Goal: Information Seeking & Learning: Find specific fact

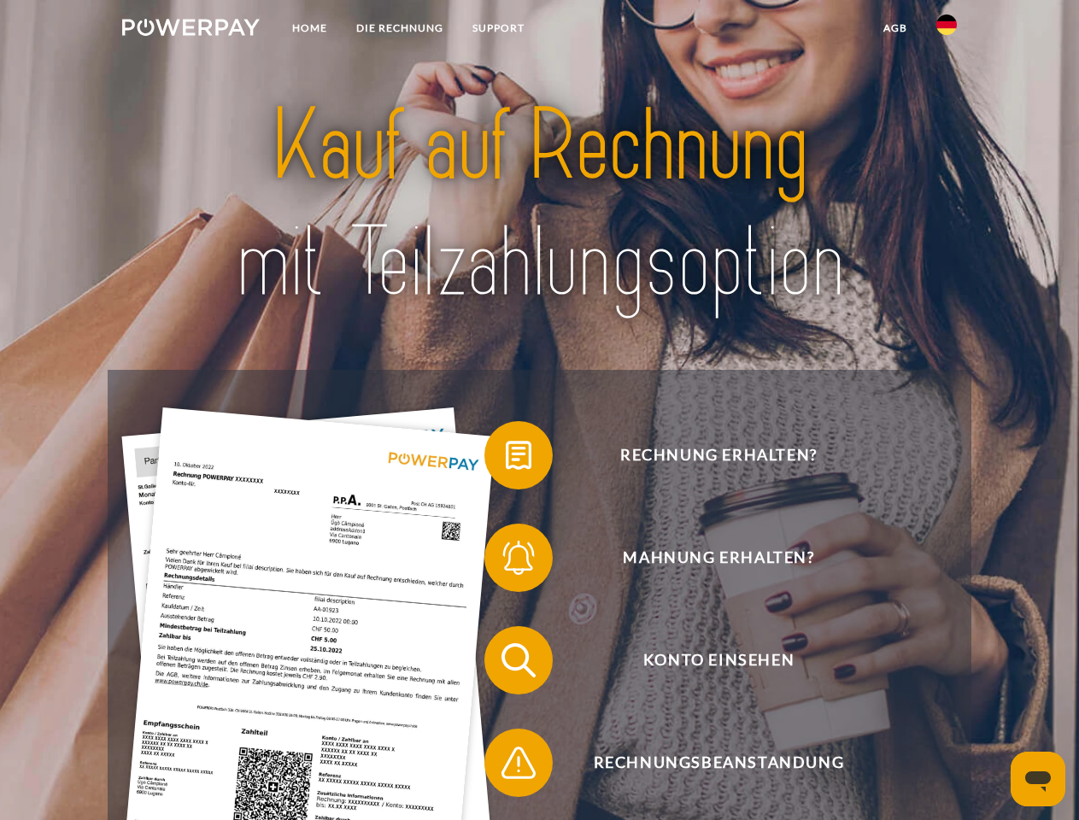
click at [191, 30] on img at bounding box center [191, 27] width 138 height 17
click at [947, 30] on img at bounding box center [947, 25] width 21 height 21
click at [895, 28] on link "agb" at bounding box center [895, 28] width 53 height 31
click at [506, 459] on span at bounding box center [492, 455] width 85 height 85
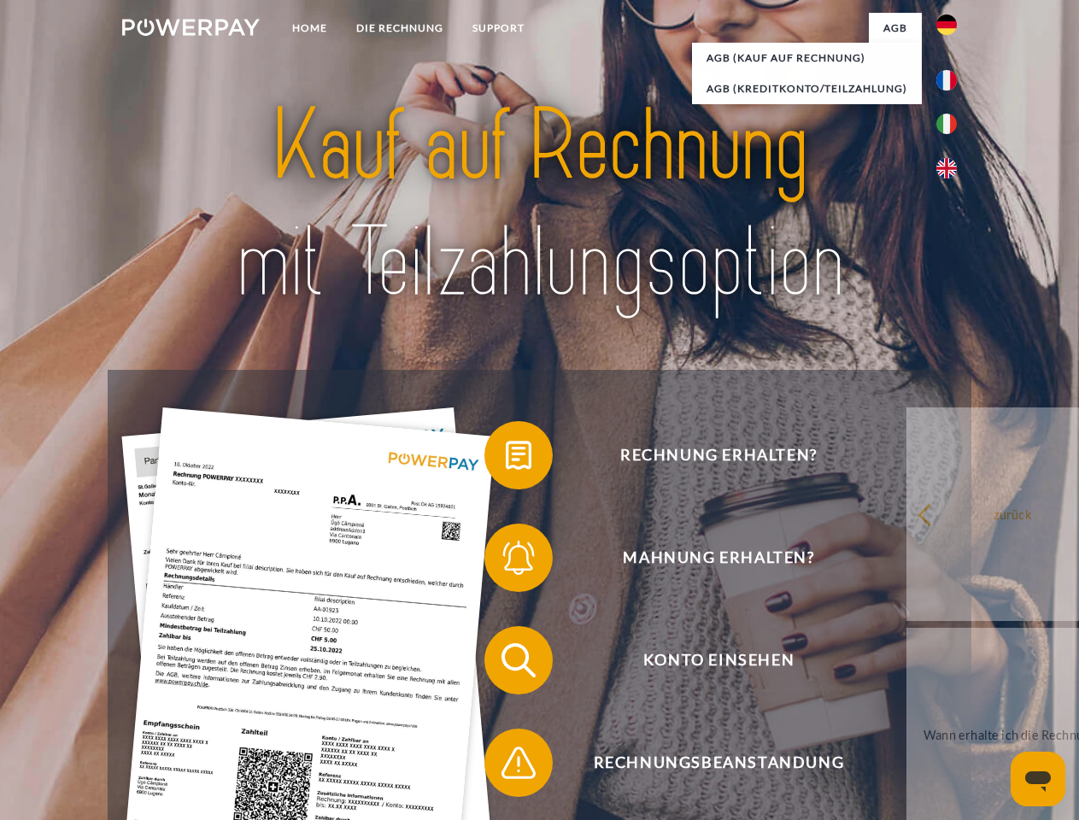
click at [506, 561] on span at bounding box center [492, 557] width 85 height 85
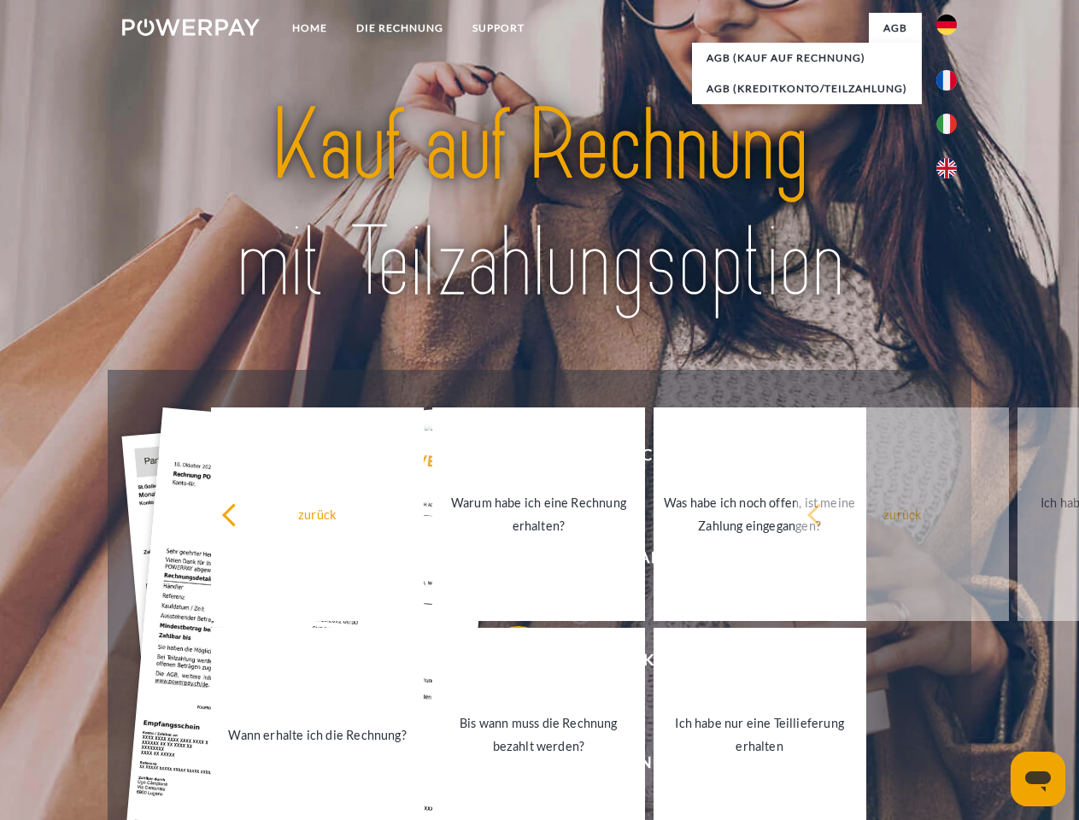
click at [506, 664] on link "Bis wann muss die Rechnung bezahlt werden?" at bounding box center [538, 735] width 213 height 214
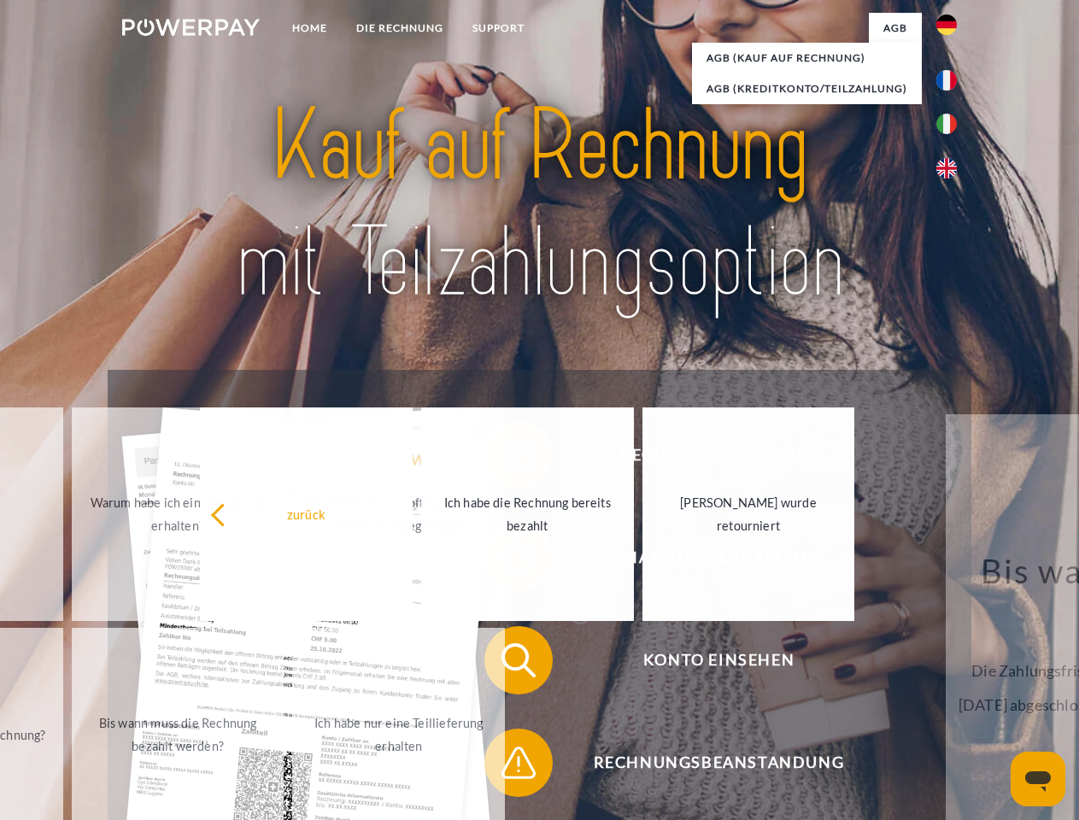
click at [506, 767] on span at bounding box center [492, 762] width 85 height 85
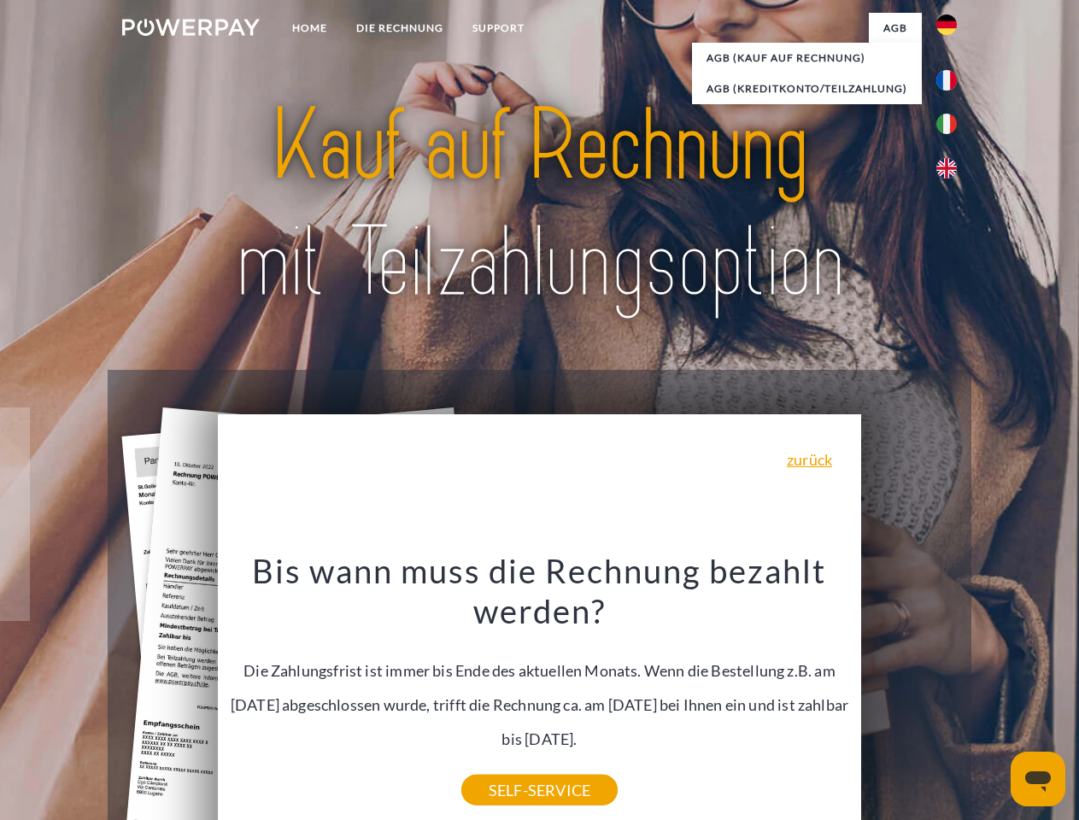
click at [1038, 779] on icon "Messaging-Fenster öffnen" at bounding box center [1039, 782] width 26 height 21
